Goal: Information Seeking & Learning: Learn about a topic

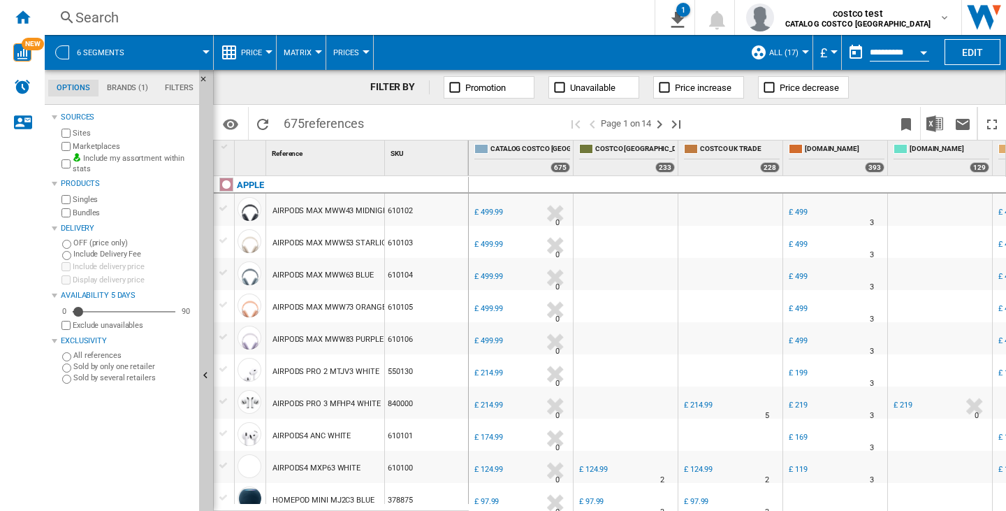
click at [268, 45] on button "Price" at bounding box center [255, 52] width 28 height 35
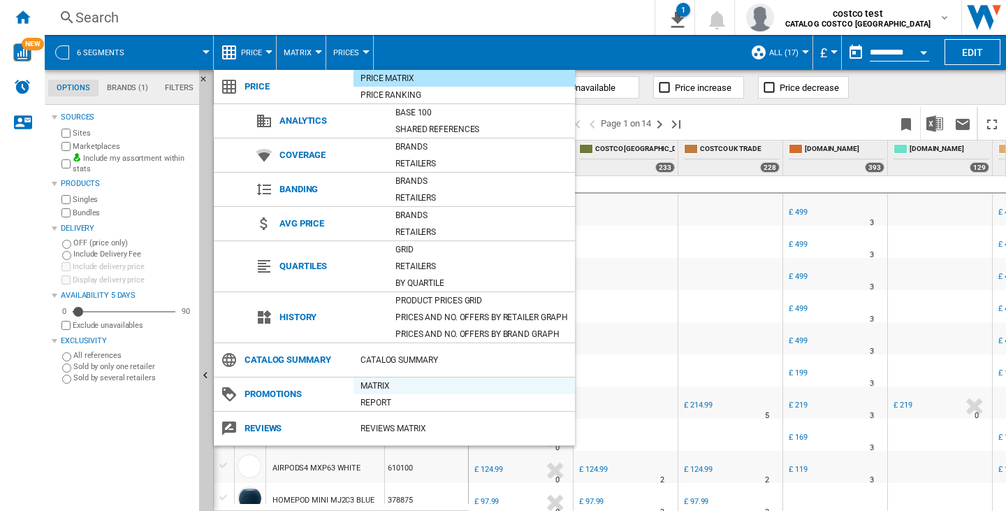
click at [367, 383] on div "Matrix" at bounding box center [465, 386] width 222 height 14
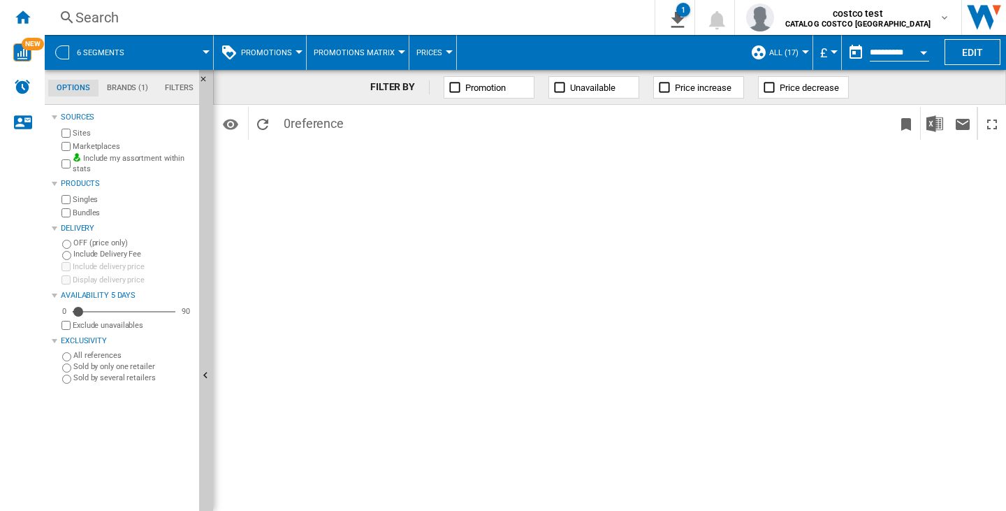
click at [291, 50] on button "Promotions" at bounding box center [270, 52] width 58 height 35
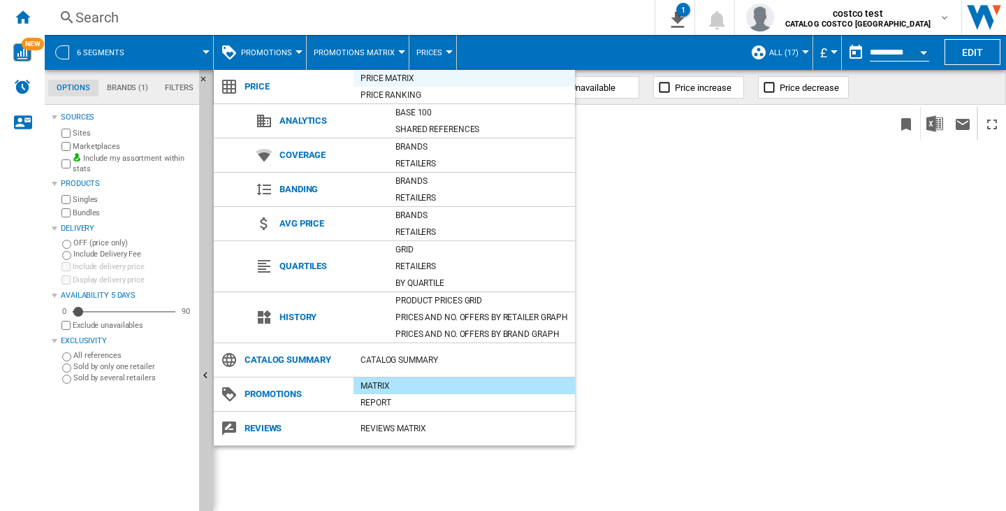
click at [399, 80] on div "Price Matrix" at bounding box center [465, 78] width 222 height 14
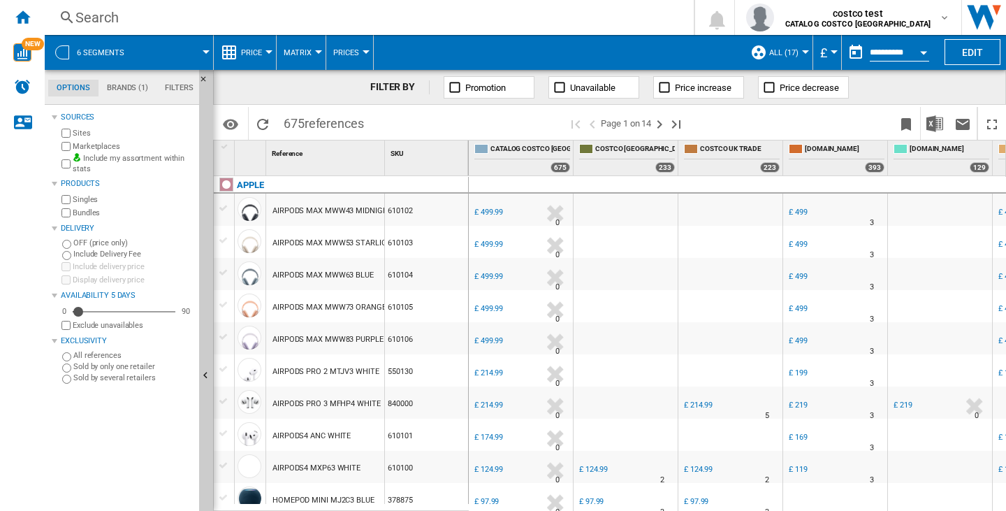
click at [263, 51] on button "Price" at bounding box center [255, 52] width 28 height 35
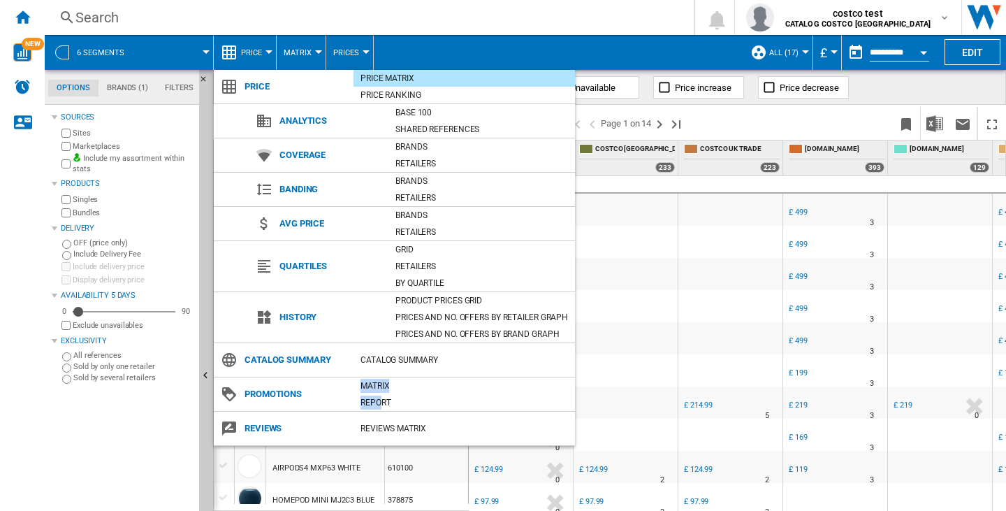
drag, startPoint x: 382, startPoint y: 394, endPoint x: 349, endPoint y: 389, distance: 32.5
click at [349, 389] on div "Promotions Matrix Report" at bounding box center [394, 394] width 361 height 34
click at [368, 384] on div "Matrix" at bounding box center [465, 386] width 222 height 14
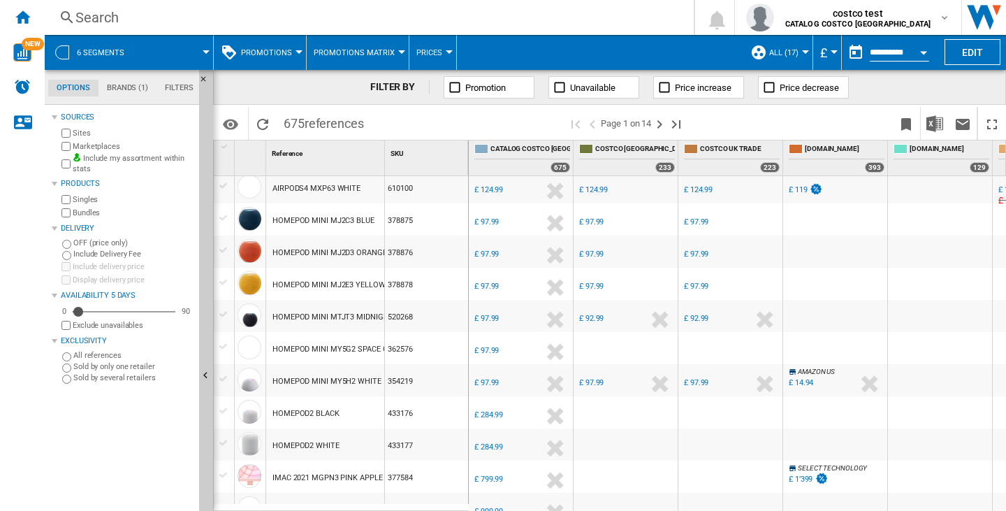
click at [296, 52] on div at bounding box center [299, 51] width 7 height 3
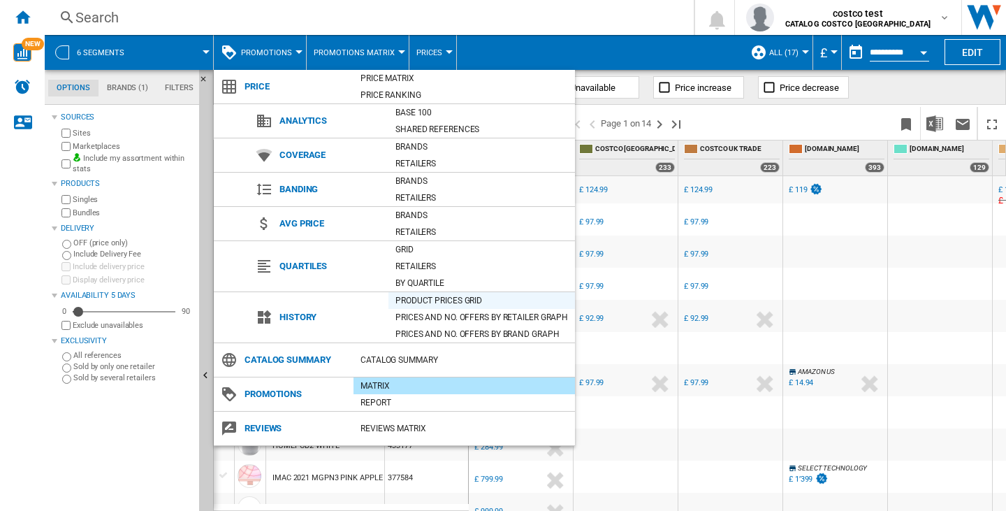
click at [405, 300] on div "Product prices grid" at bounding box center [482, 301] width 187 height 14
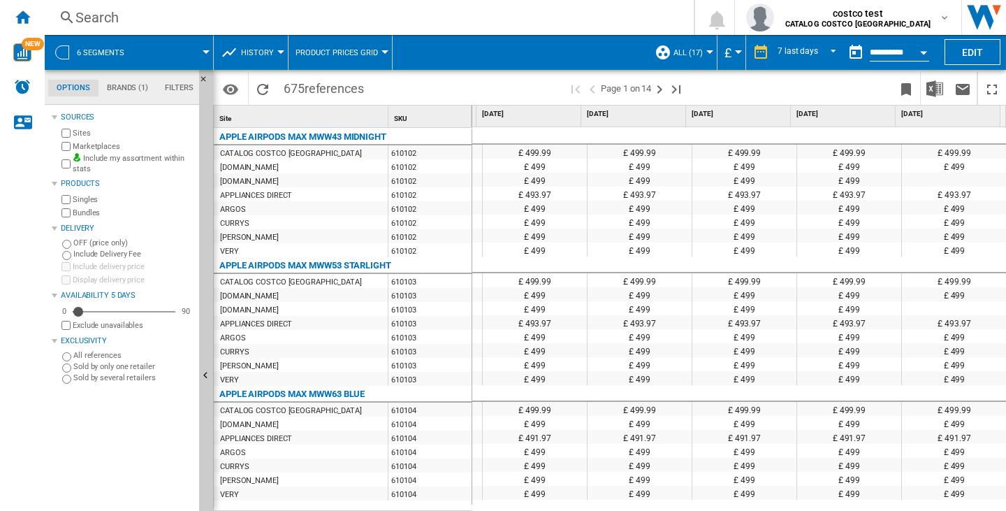
scroll to position [0, 312]
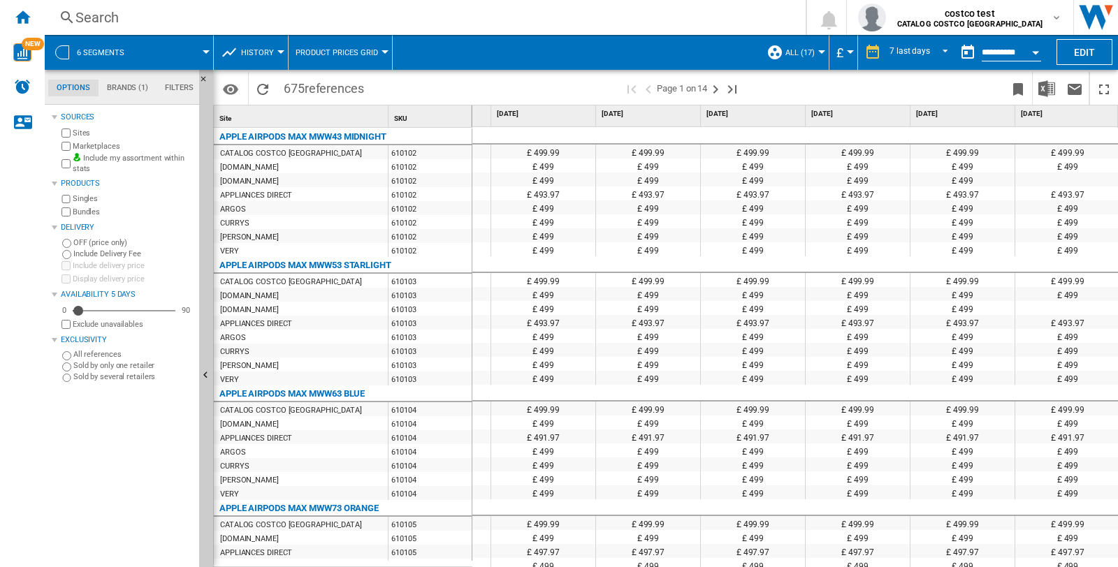
click at [575, 82] on span at bounding box center [497, 88] width 253 height 33
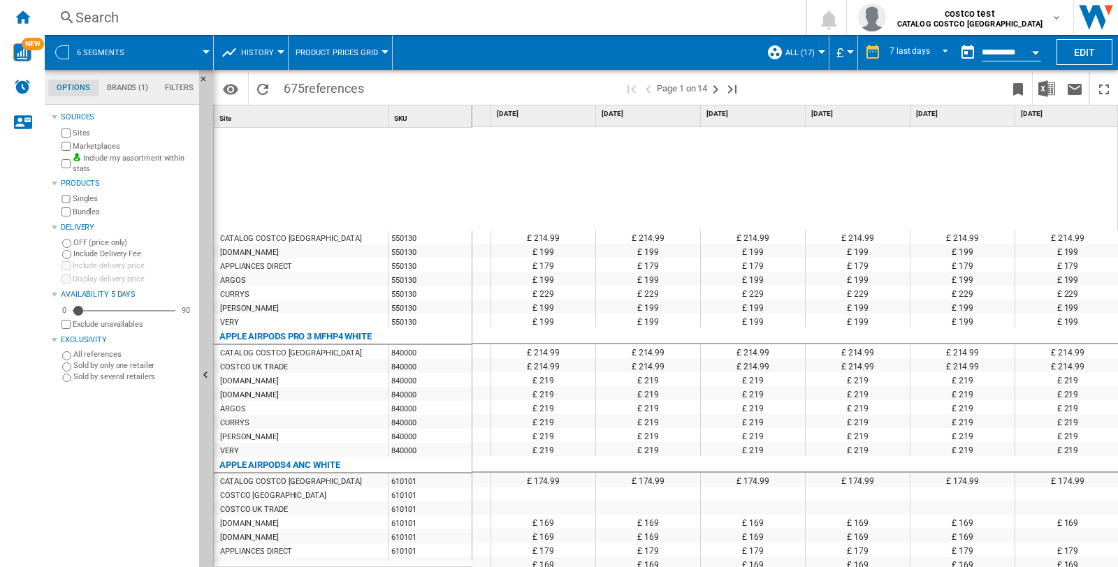
scroll to position [668, 0]
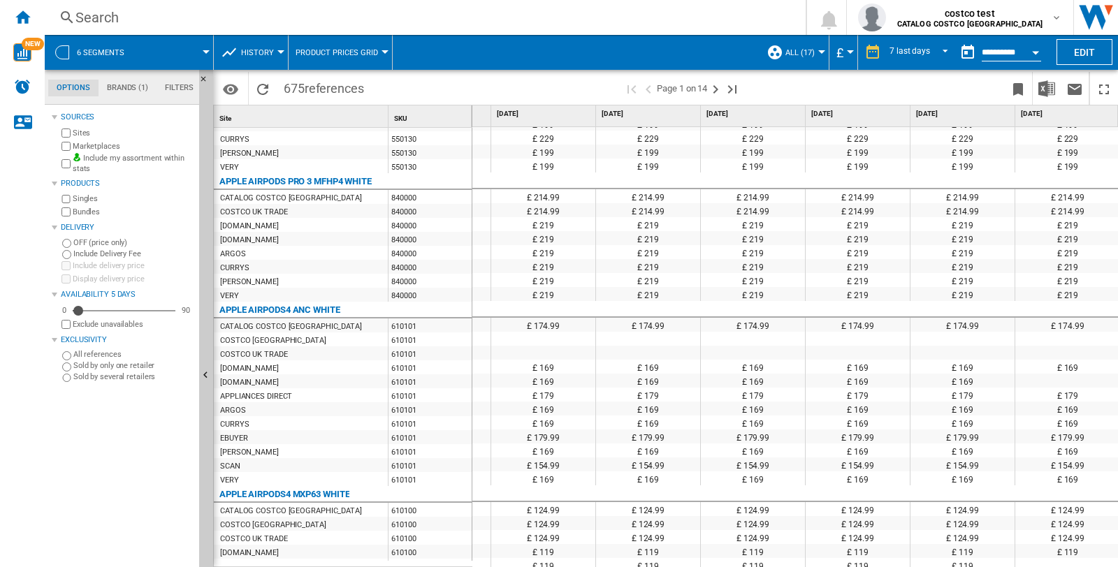
click at [475, 85] on span at bounding box center [497, 88] width 253 height 33
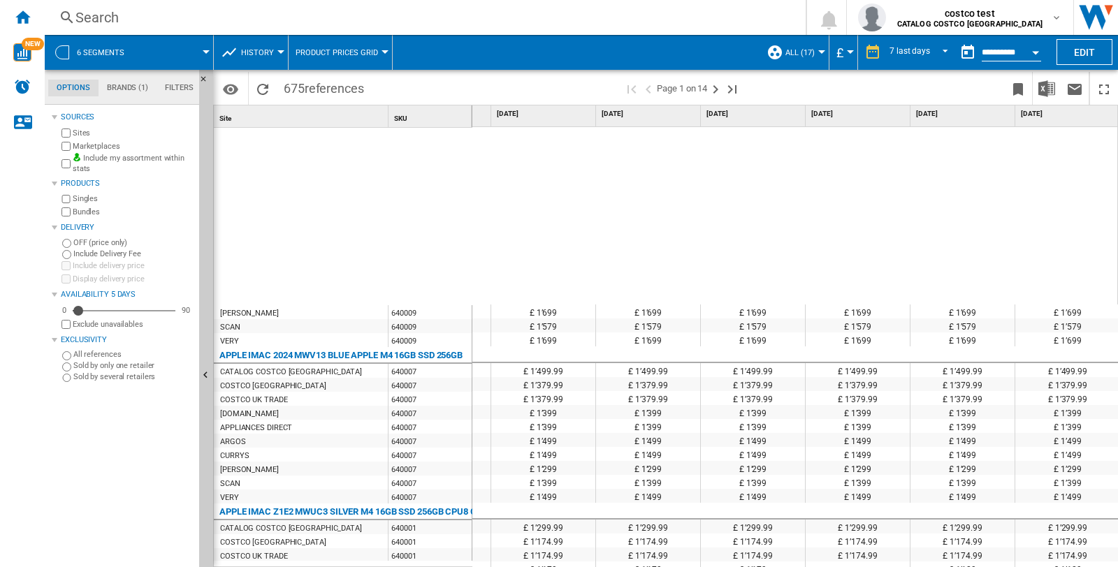
scroll to position [3076, 0]
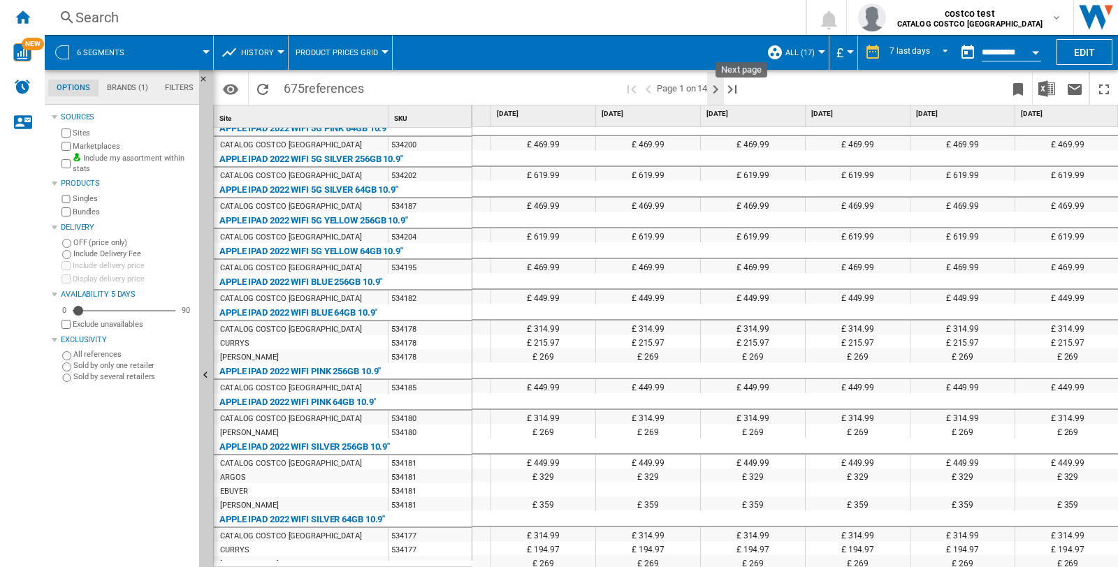
click at [716, 82] on ng-md-icon "Next page" at bounding box center [715, 89] width 17 height 17
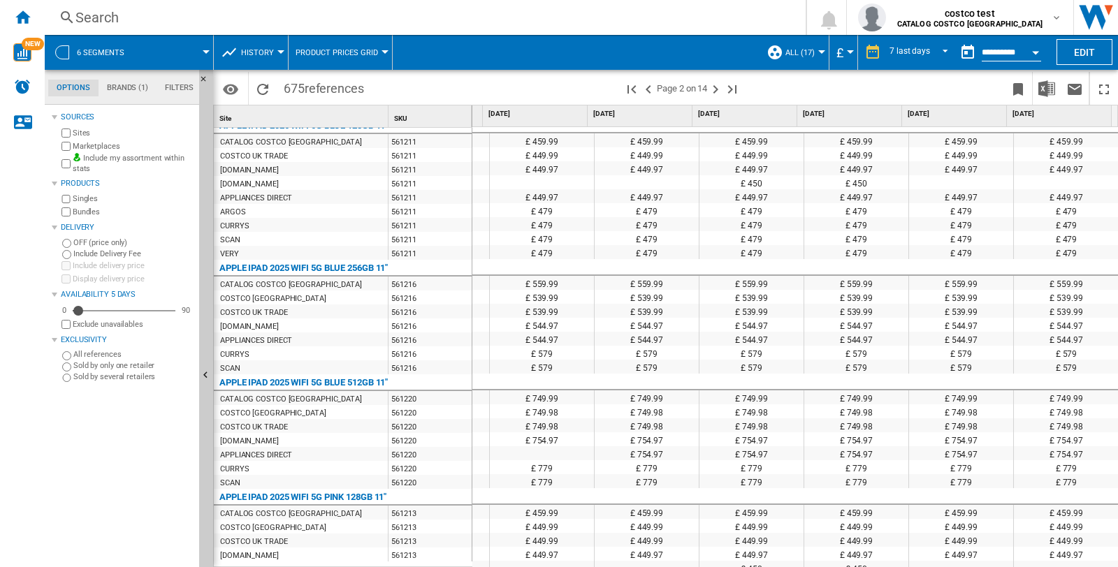
scroll to position [82, 0]
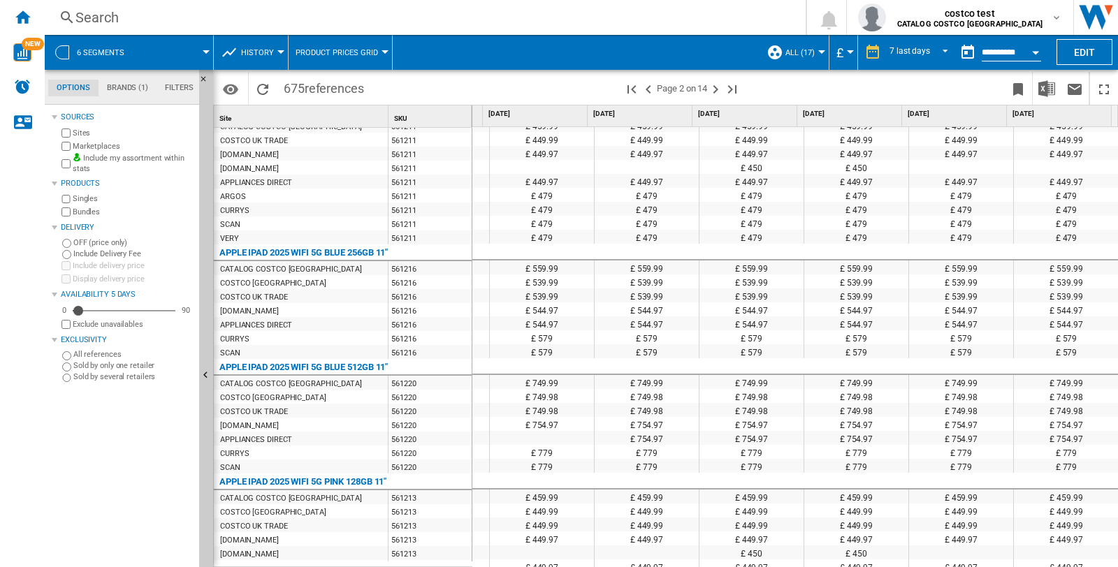
drag, startPoint x: 788, startPoint y: 561, endPoint x: 820, endPoint y: 563, distance: 32.2
click at [820, 510] on div "£ 459.99 £ 459.99 £ 459.99 £ 459.99 £ 459.99 £ 459.99 £ 459.99 £ 459.99 £ 449.9…" at bounding box center [795, 347] width 646 height 441
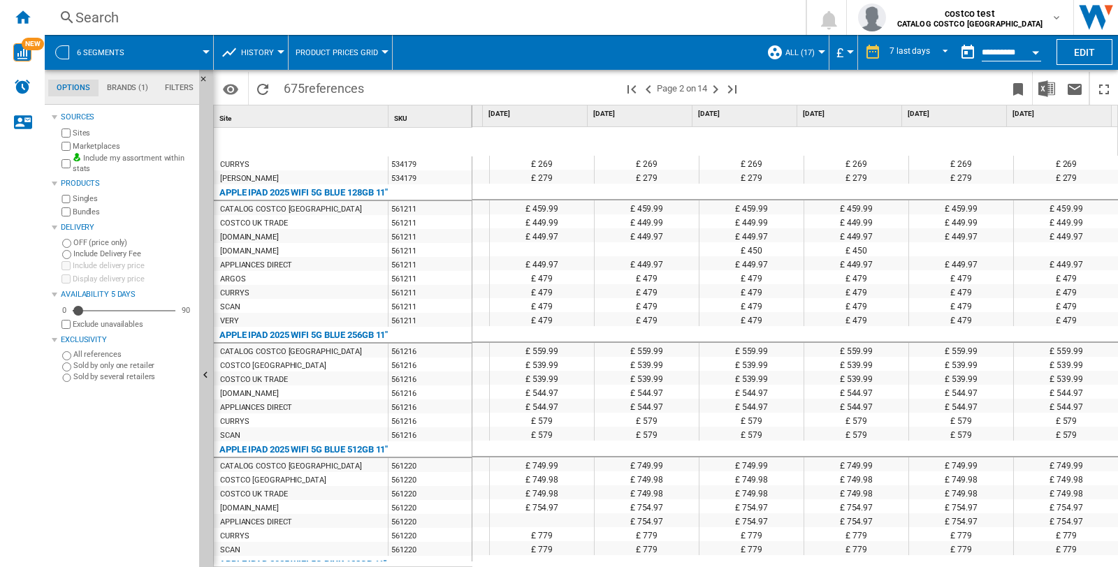
scroll to position [124, 0]
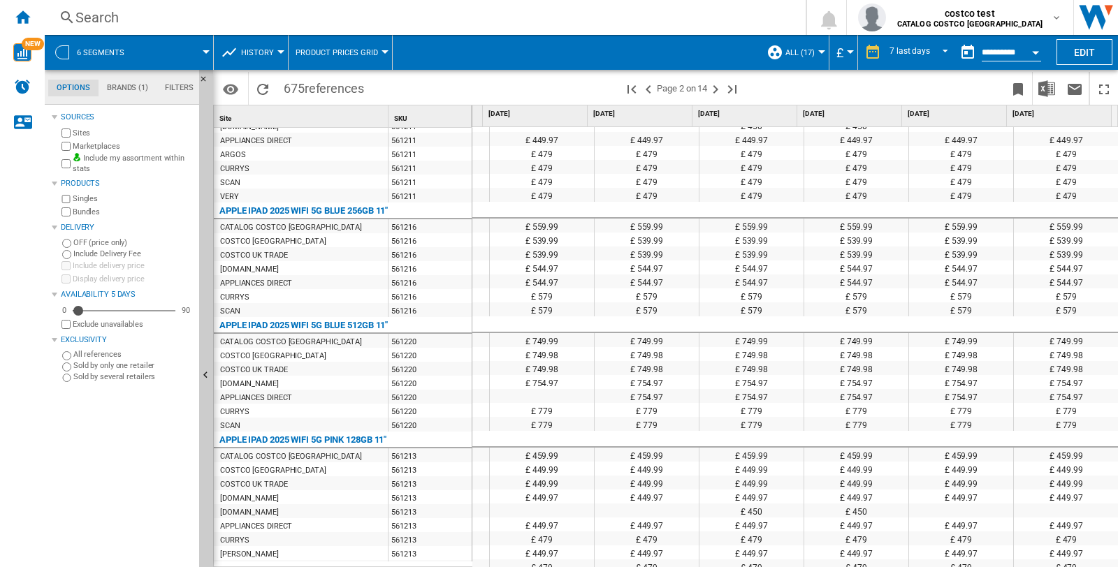
click at [283, 263] on div "[DOMAIN_NAME]" at bounding box center [301, 268] width 174 height 14
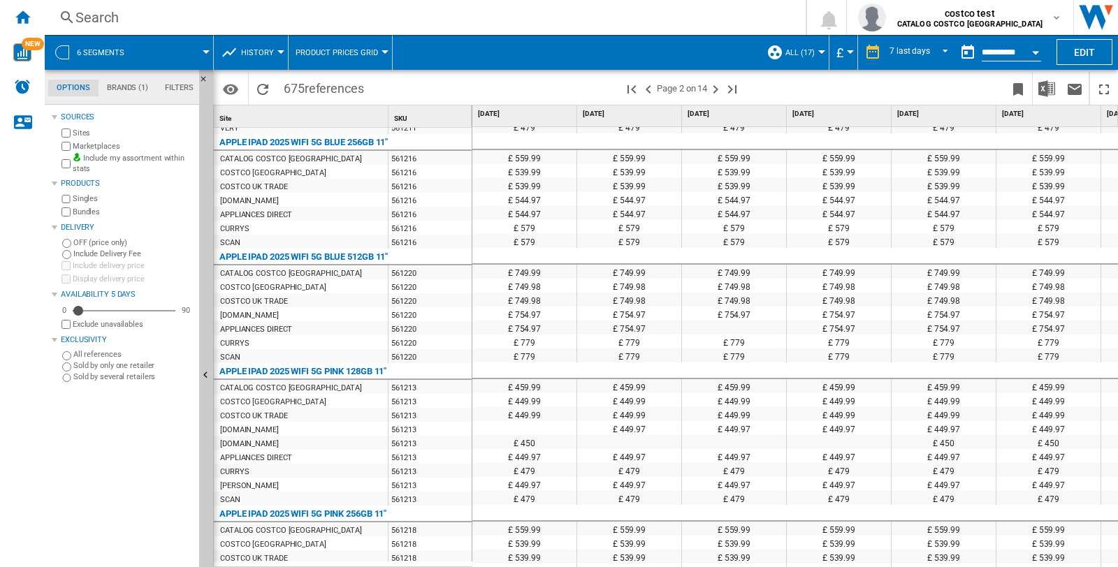
scroll to position [190, 0]
click at [334, 300] on div "COSTCO UK TRADE" at bounding box center [301, 301] width 174 height 14
click at [647, 86] on ng-md-icon ">Previous page" at bounding box center [648, 89] width 17 height 17
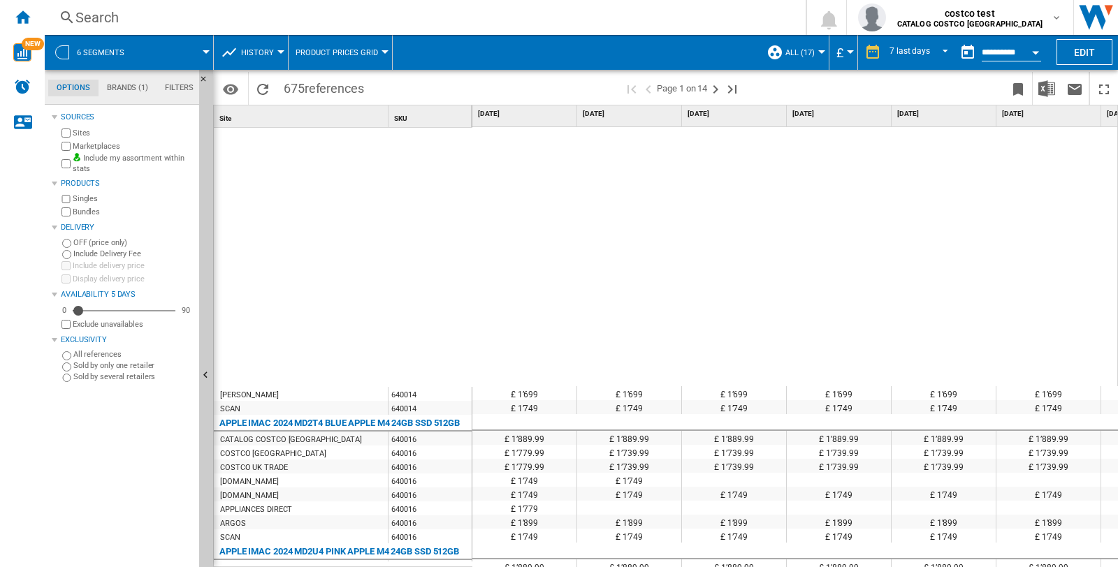
scroll to position [2148, 0]
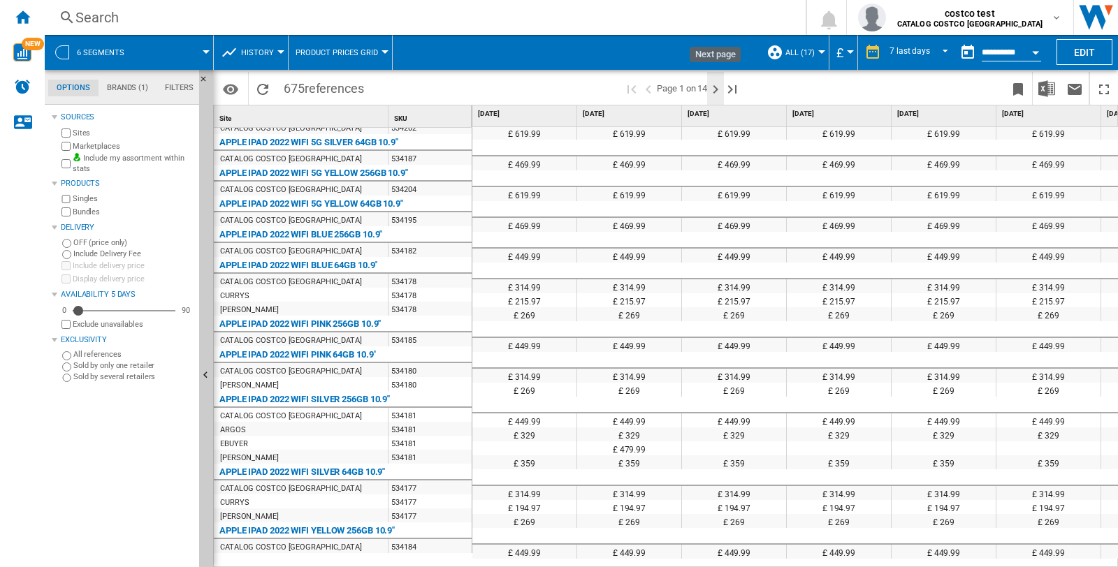
click at [721, 89] on ng-md-icon "Next page" at bounding box center [715, 89] width 17 height 17
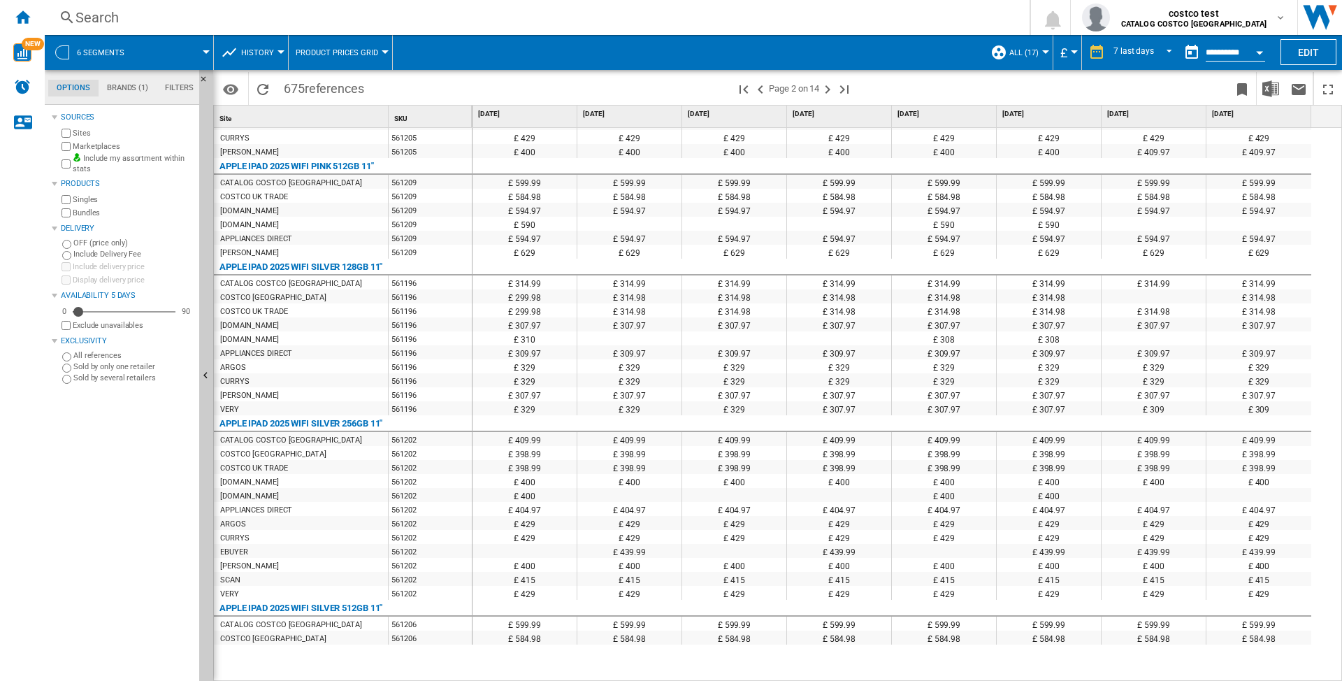
click at [1006, 328] on div "£ 400 £ 404.97 £ 409.97 £ 409.97 £ 409.97 £ 409.97 £ 409.97 £ 404.97 £ 400 £ 40…" at bounding box center [907, 405] width 870 height 554
click at [537, 327] on div "£ 307.97" at bounding box center [524, 324] width 104 height 14
click at [418, 324] on div "561196" at bounding box center [430, 324] width 83 height 14
